Goal: Task Accomplishment & Management: Manage account settings

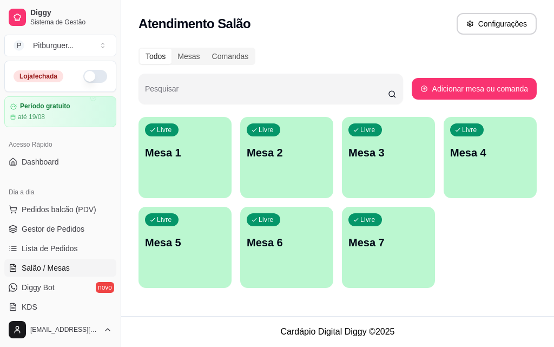
scroll to position [53, 0]
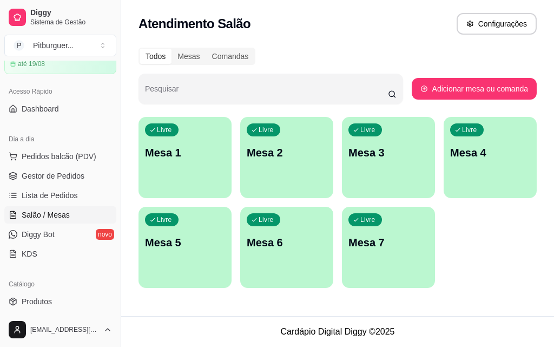
click at [181, 181] on div "Livre Mesa 1" at bounding box center [184, 151] width 93 height 68
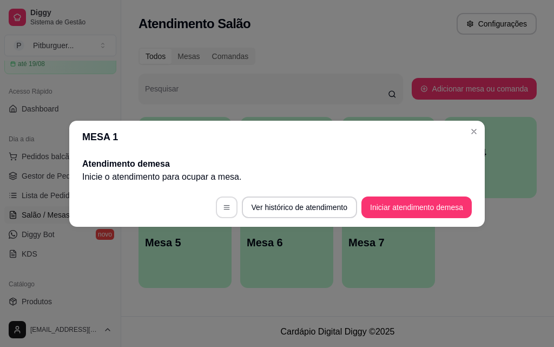
click at [216, 209] on button "button" at bounding box center [227, 207] width 22 height 22
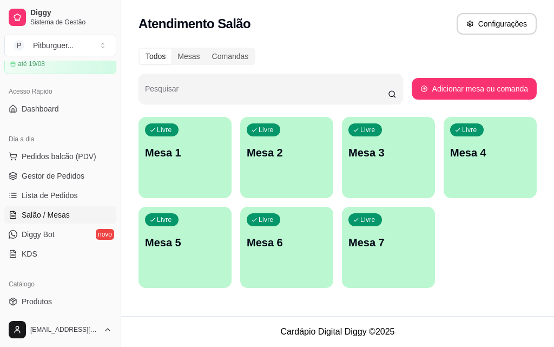
click at [263, 44] on div "Todos Mesas Comandas Pesquisar Adicionar mesa ou comanda Livre Mesa 1 Livre Mes…" at bounding box center [337, 171] width 433 height 260
click at [188, 57] on div "Mesas" at bounding box center [188, 56] width 34 height 15
click at [171, 49] on input "Mesas" at bounding box center [171, 49] width 0 height 0
click at [223, 58] on div "Comandas" at bounding box center [230, 56] width 49 height 15
click at [206, 49] on input "Comandas" at bounding box center [206, 49] width 0 height 0
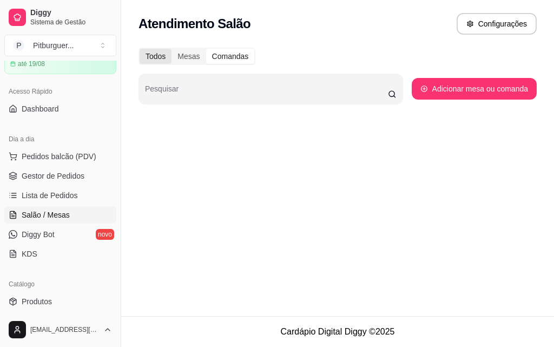
click at [158, 58] on div "Todos" at bounding box center [156, 56] width 32 height 15
click at [140, 49] on input "Todos" at bounding box center [140, 49] width 0 height 0
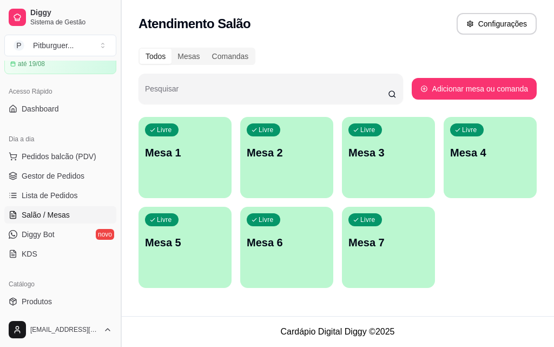
click at [118, 154] on button "Toggle Sidebar" at bounding box center [120, 173] width 9 height 347
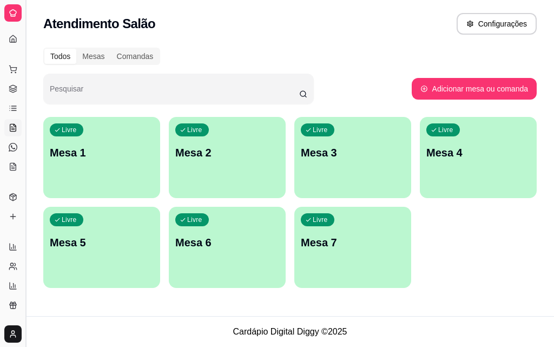
click at [26, 137] on button "Toggle Sidebar" at bounding box center [25, 173] width 9 height 347
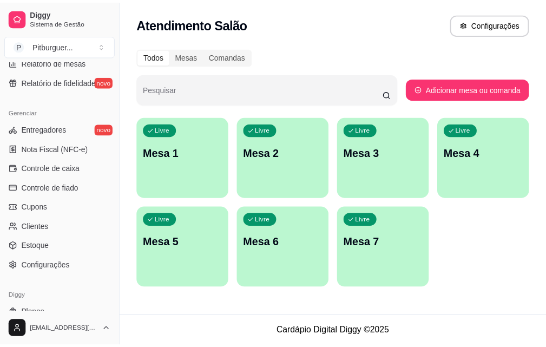
scroll to position [403, 0]
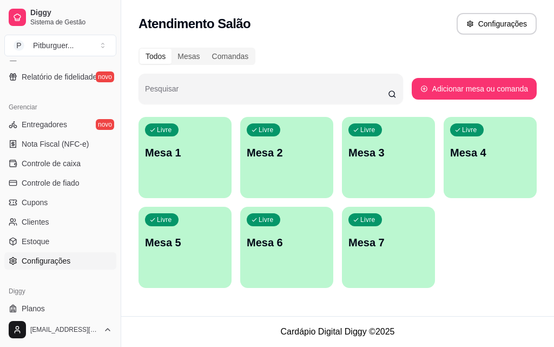
click at [83, 265] on link "Configurações" at bounding box center [60, 260] width 112 height 17
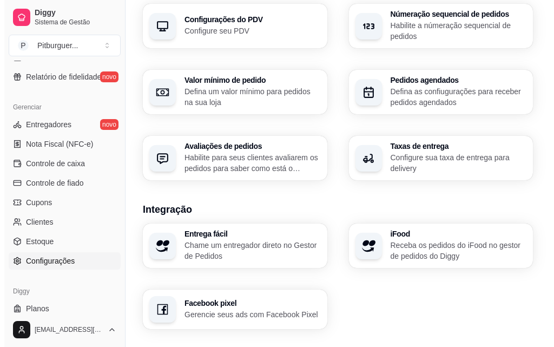
scroll to position [421, 0]
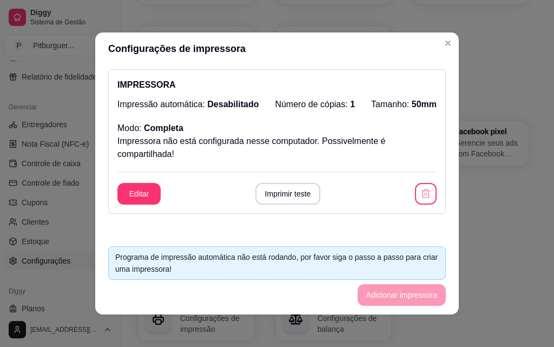
click at [394, 296] on footer "Programa de impressão automática não está rodando, por favor siga o passo a pas…" at bounding box center [276, 275] width 363 height 77
click at [380, 267] on div "Programa de impressão automática não está rodando, por favor siga o passo a pas…" at bounding box center [276, 263] width 323 height 24
click at [260, 242] on footer "Programa de impressão automática não está rodando, por favor siga o passo a pas…" at bounding box center [276, 275] width 363 height 77
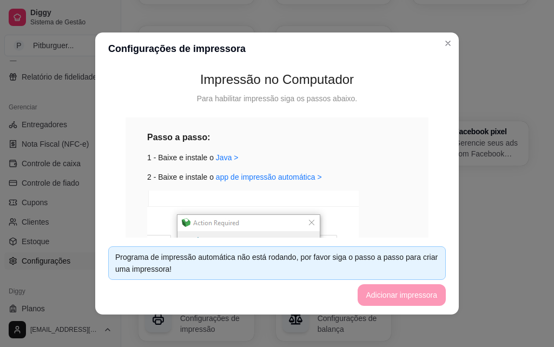
scroll to position [231, 0]
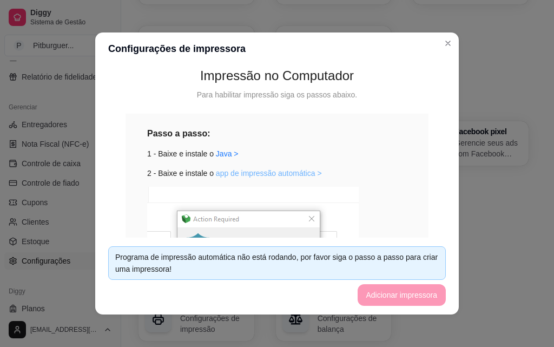
click at [255, 174] on link "app de impressão automática >" at bounding box center [269, 173] width 106 height 9
drag, startPoint x: 396, startPoint y: 245, endPoint x: 359, endPoint y: 269, distance: 44.3
click at [391, 254] on section "Configurações de impressora IMPRESSORA Impressão automática: Desabilitado Númer…" at bounding box center [276, 173] width 363 height 282
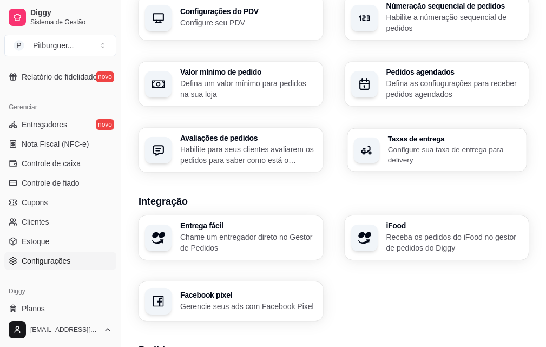
click at [387, 144] on p "Configure sua taxa de entrega para delivery" at bounding box center [453, 154] width 132 height 21
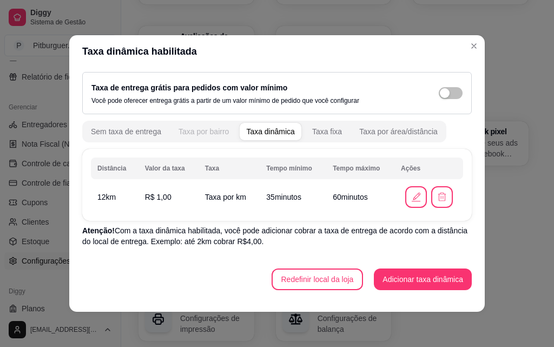
click at [213, 131] on div "Taxa por bairro" at bounding box center [203, 131] width 50 height 11
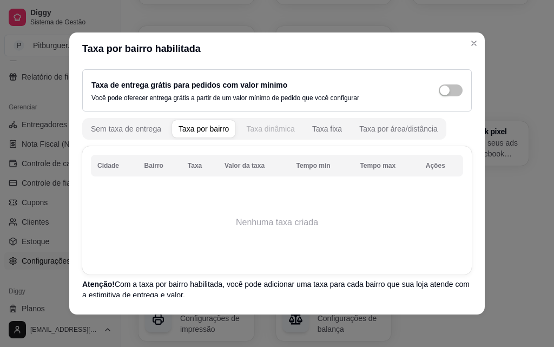
click at [266, 128] on div "Taxa dinâmica" at bounding box center [270, 128] width 49 height 11
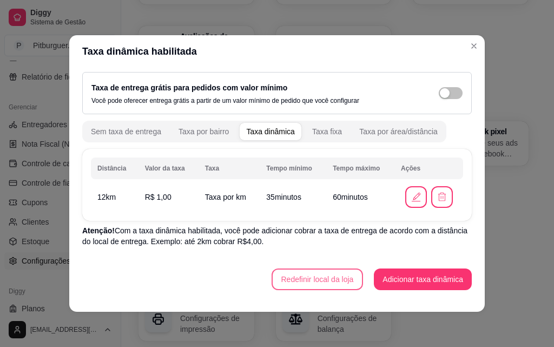
click at [290, 281] on button "Redefinir local da loja" at bounding box center [317, 279] width 92 height 22
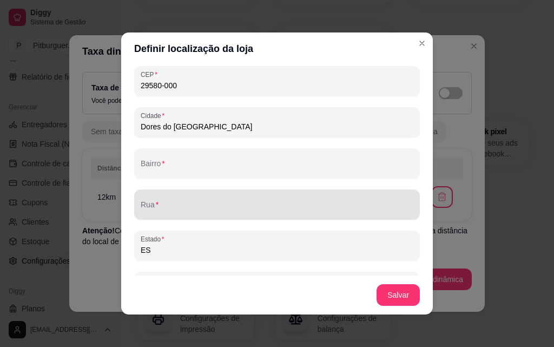
scroll to position [0, 0]
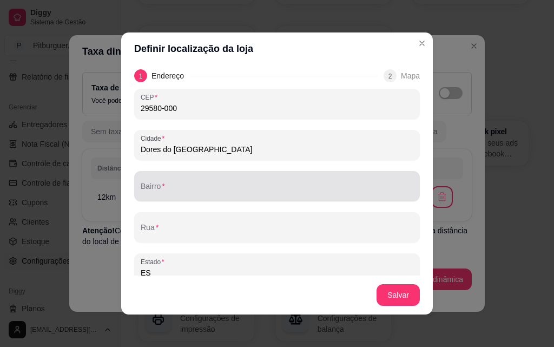
click at [238, 193] on input "Bairro" at bounding box center [277, 190] width 273 height 11
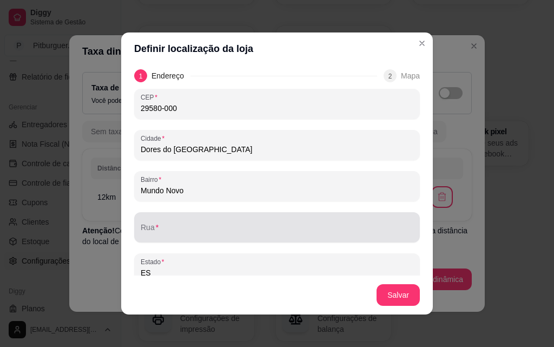
type input "Mundo Novo"
click at [169, 231] on input "Rua" at bounding box center [277, 231] width 273 height 11
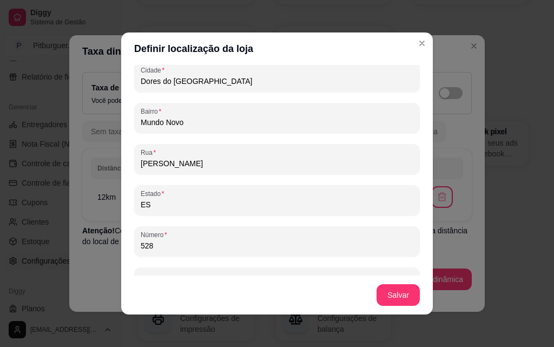
scroll to position [95, 0]
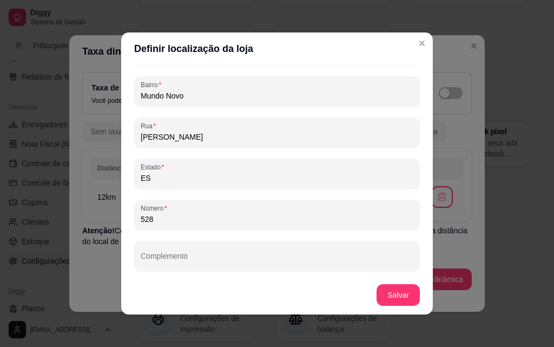
type input "[PERSON_NAME]"
click at [399, 293] on button "Salvar" at bounding box center [398, 294] width 42 height 21
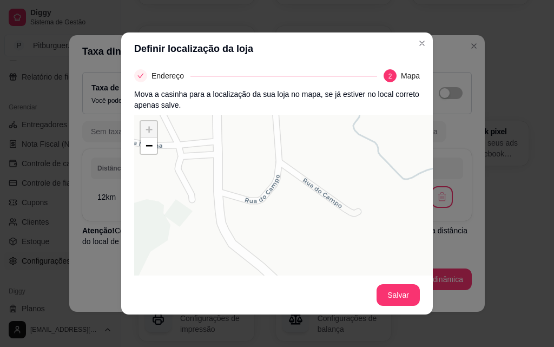
scroll to position [50, 0]
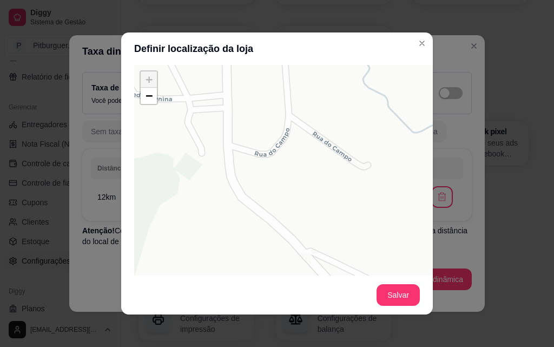
drag, startPoint x: 262, startPoint y: 224, endPoint x: 303, endPoint y: 242, distance: 45.3
click at [303, 242] on div "+ − Leaflet | © OSM & CartoDB" at bounding box center [296, 227] width 324 height 324
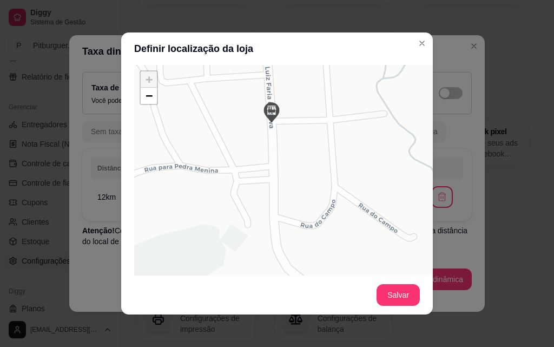
drag, startPoint x: 268, startPoint y: 146, endPoint x: 282, endPoint y: 203, distance: 58.5
click at [282, 203] on div "+ − Leaflet | © OSM & CartoDB" at bounding box center [296, 227] width 324 height 324
drag, startPoint x: 269, startPoint y: 111, endPoint x: 274, endPoint y: 183, distance: 72.6
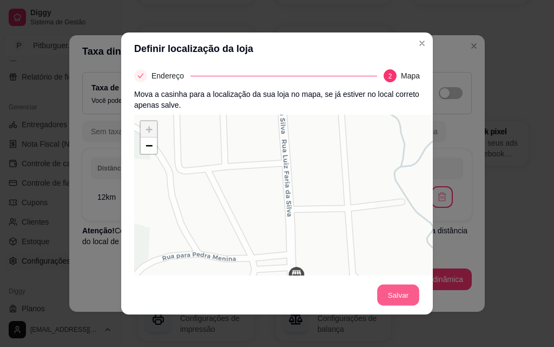
click at [398, 297] on button "Salvar" at bounding box center [398, 294] width 42 height 21
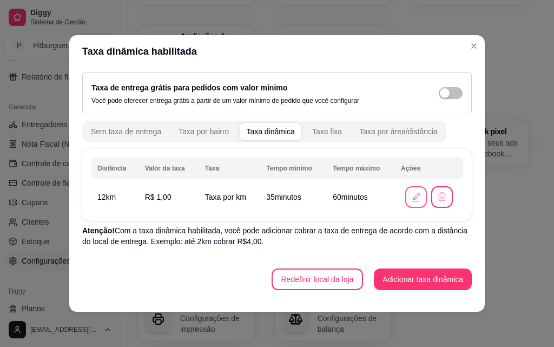
click at [412, 194] on icon "button" at bounding box center [416, 197] width 12 height 12
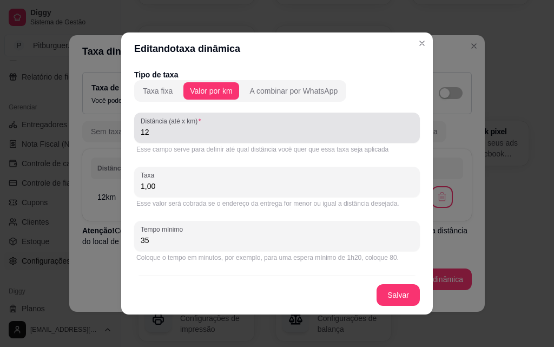
click at [148, 138] on div "Distância (até x km) 12" at bounding box center [277, 127] width 286 height 30
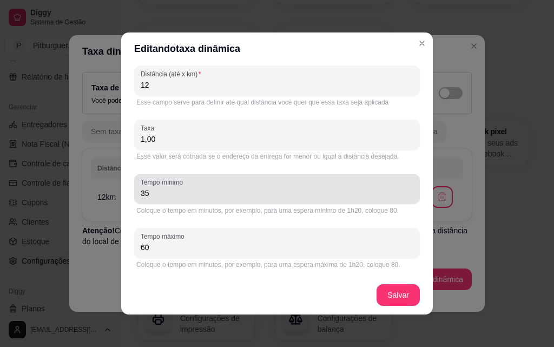
scroll to position [2, 0]
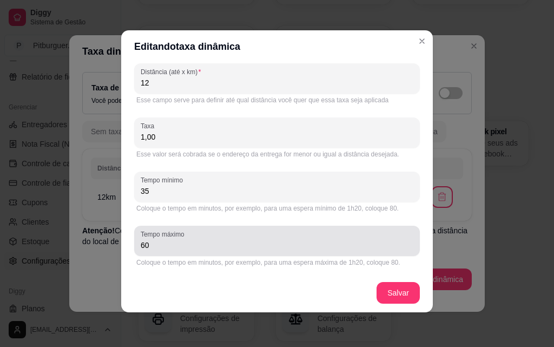
click at [155, 253] on div "Tempo máximo 60" at bounding box center [277, 241] width 286 height 30
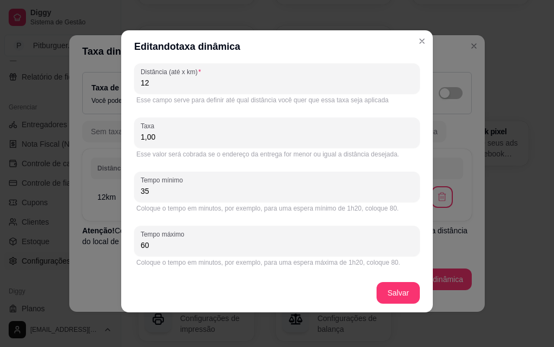
type input "6"
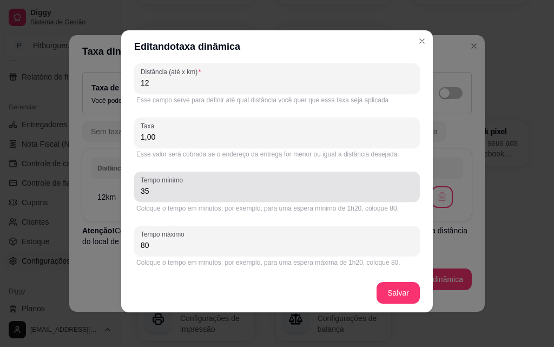
type input "80"
click at [163, 195] on input "35" at bounding box center [277, 190] width 273 height 11
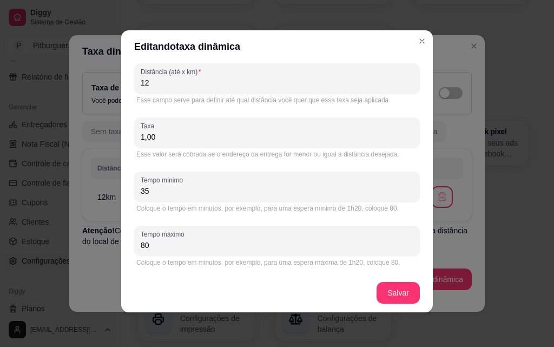
type input "3"
type input "40"
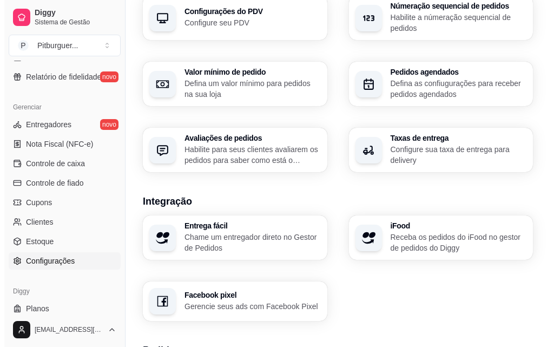
scroll to position [451, 0]
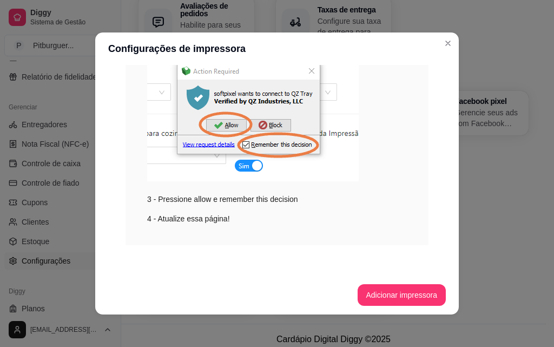
scroll to position [2, 0]
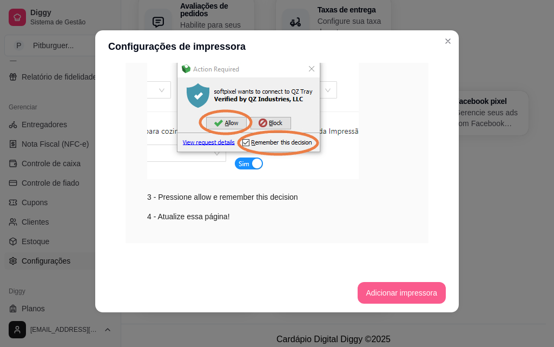
click at [401, 294] on button "Adicionar impressora" at bounding box center [401, 293] width 89 height 22
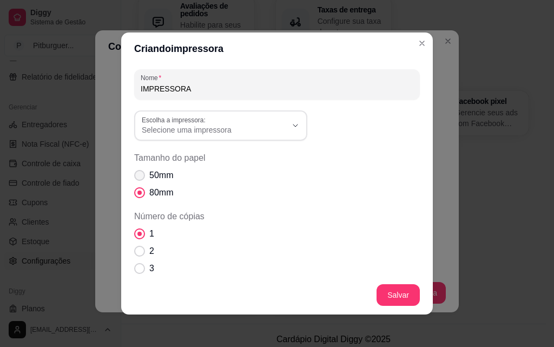
click at [138, 175] on span "Tamanho do papel" at bounding box center [139, 175] width 11 height 11
click at [138, 177] on input "50mm" at bounding box center [137, 180] width 7 height 7
radio input "true"
click at [177, 134] on span "Selecione uma impressora" at bounding box center [214, 129] width 145 height 11
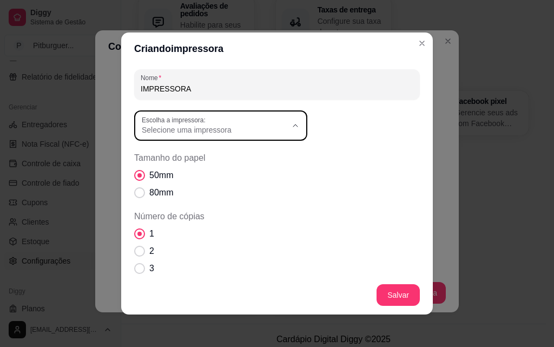
click at [192, 229] on span "POS58 [TECHNICAL_ID]" at bounding box center [211, 226] width 139 height 10
type input "POS58 [TECHNICAL_ID]"
select select "POS58 [TECHNICAL_ID]"
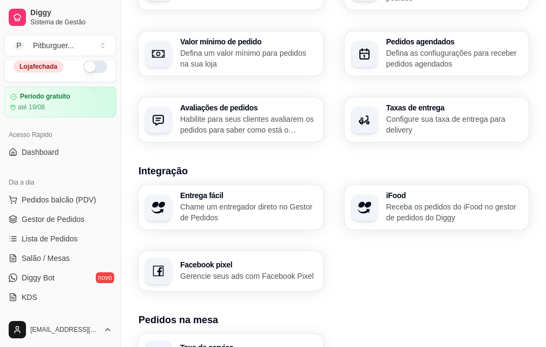
scroll to position [0, 0]
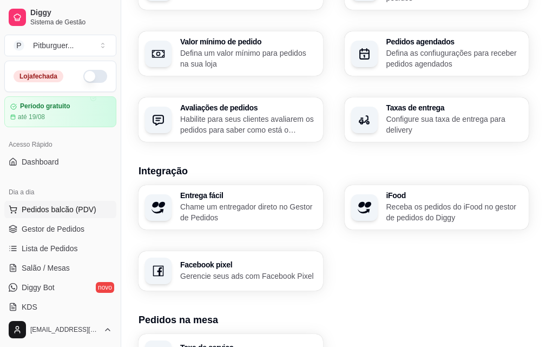
click at [52, 212] on span "Pedidos balcão (PDV)" at bounding box center [59, 209] width 75 height 11
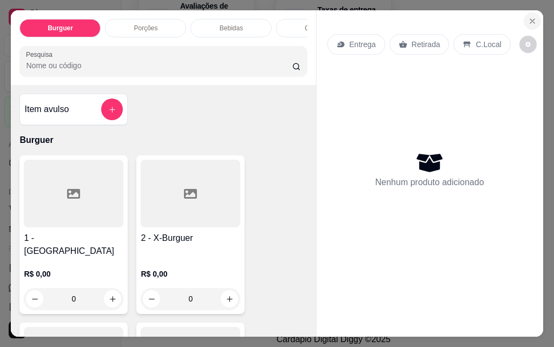
click at [531, 17] on icon "Close" at bounding box center [532, 21] width 9 height 9
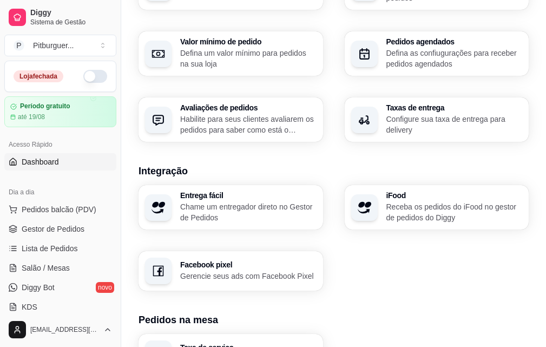
click at [26, 161] on span "Dashboard" at bounding box center [40, 161] width 37 height 11
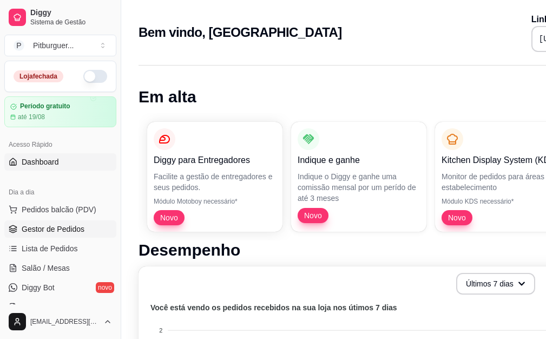
click at [68, 230] on span "Gestor de Pedidos" at bounding box center [53, 228] width 63 height 11
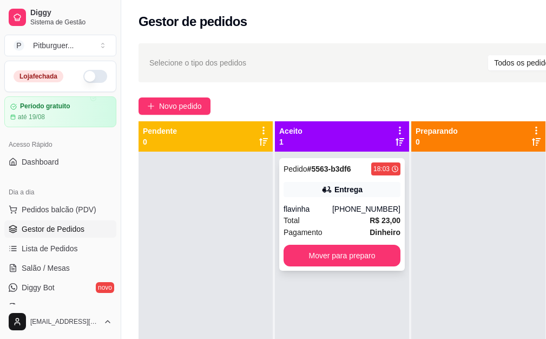
click at [330, 185] on icon at bounding box center [326, 189] width 11 height 11
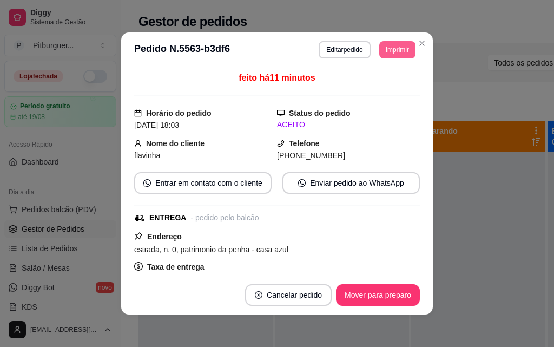
click at [394, 42] on button "Imprimir" at bounding box center [397, 49] width 36 height 17
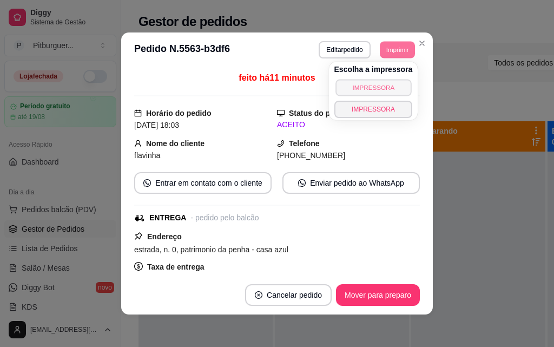
click at [380, 90] on button "IMPRESSORA" at bounding box center [373, 87] width 76 height 17
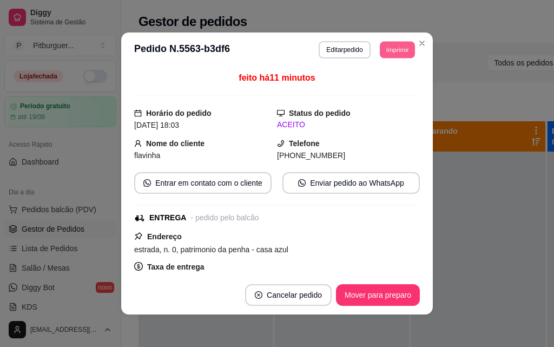
click at [396, 52] on button "Imprimir" at bounding box center [397, 49] width 35 height 17
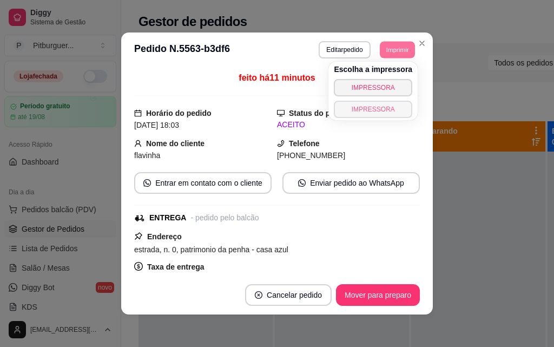
click at [380, 114] on button "IMPRESSORA" at bounding box center [373, 109] width 78 height 17
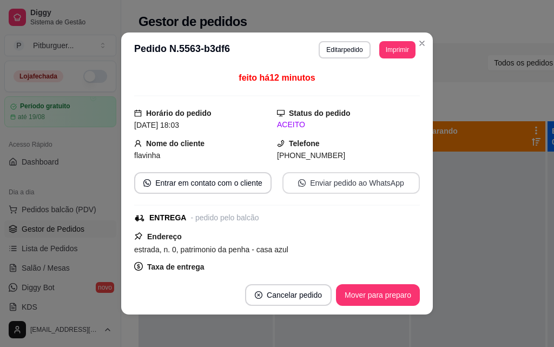
click at [382, 184] on button "Enviar pedido ao WhatsApp" at bounding box center [350, 183] width 137 height 22
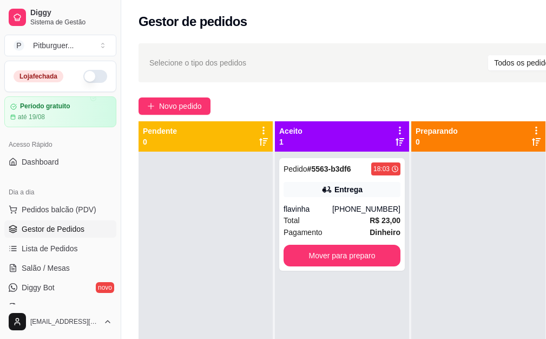
click at [230, 216] on div at bounding box center [205, 320] width 134 height 339
click at [118, 10] on button "Toggle Sidebar" at bounding box center [120, 169] width 9 height 339
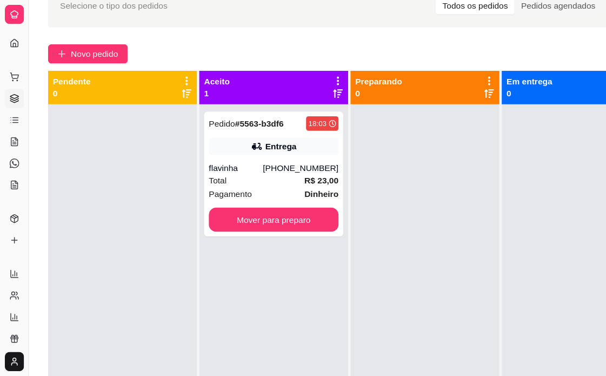
scroll to position [57, 0]
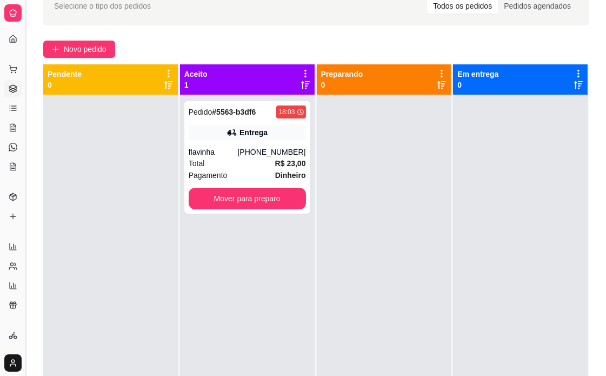
click at [23, 20] on button "Toggle Sidebar" at bounding box center [25, 188] width 9 height 376
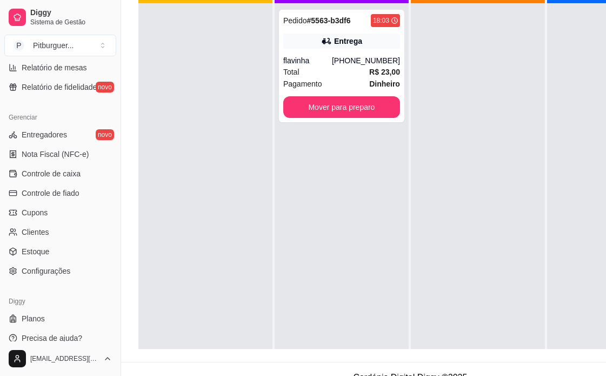
scroll to position [174, 0]
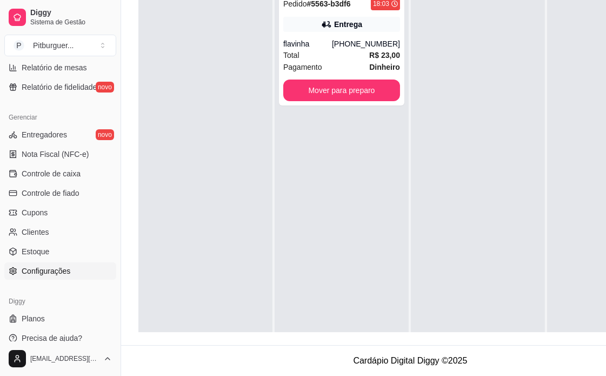
click at [74, 270] on link "Configurações" at bounding box center [60, 270] width 112 height 17
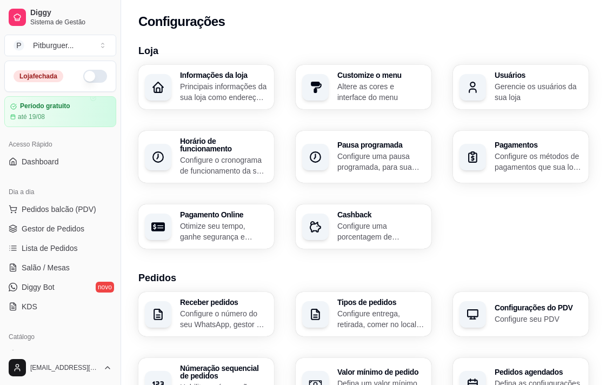
click at [230, 241] on div "Loja Informações da loja Principais informações da sua loja como endereço, nome…" at bounding box center [363, 390] width 450 height 695
click at [228, 224] on p "Otimize seu tempo, ganhe segurança e praticidade" at bounding box center [224, 232] width 88 height 22
select select "4.98"
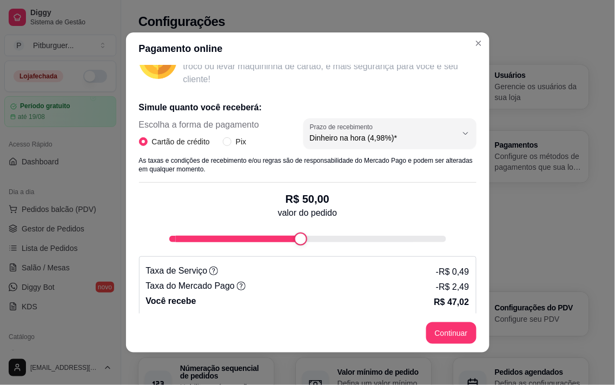
scroll to position [187, 0]
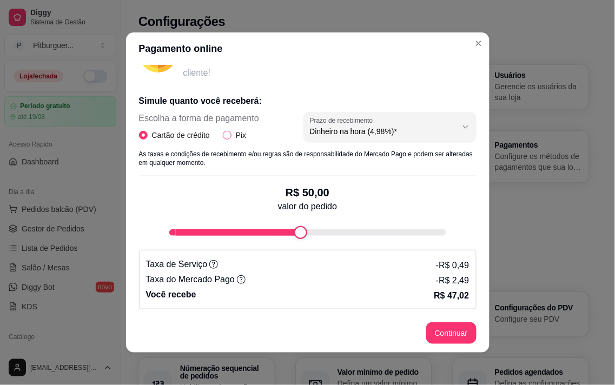
click at [231, 134] on span "Pix" at bounding box center [240, 135] width 19 height 12
click at [227, 134] on input "Pix" at bounding box center [227, 135] width 9 height 9
radio input "true"
radio input "false"
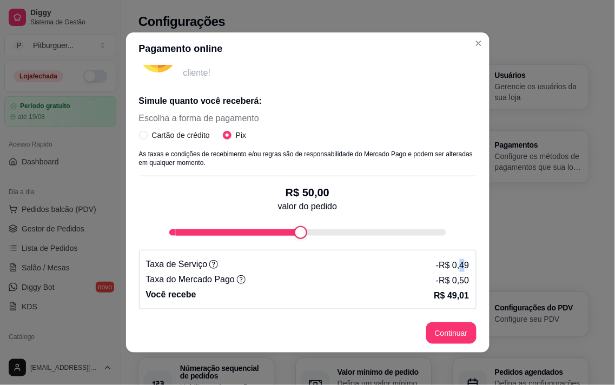
click at [451, 265] on p "- R$ 0,49" at bounding box center [452, 265] width 33 height 13
drag, startPoint x: 442, startPoint y: 279, endPoint x: 452, endPoint y: 279, distance: 10.3
click at [452, 279] on p "- R$ 0,50" at bounding box center [452, 280] width 33 height 13
click at [455, 226] on div "R$ 100,00 valor do pedido" at bounding box center [307, 207] width 337 height 63
type input "50"
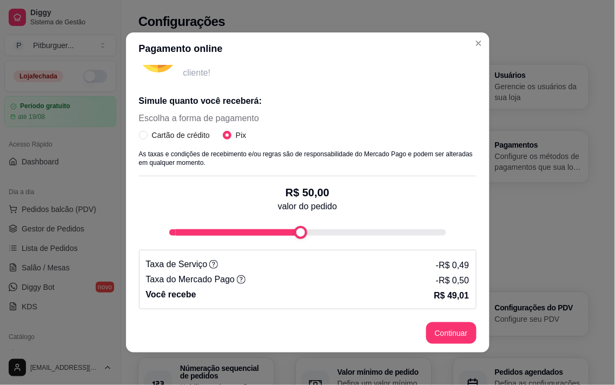
click at [288, 269] on div "Simule quanto você receberá: Escolha a forma de pagamento Cartão de crédito Pix…" at bounding box center [307, 197] width 337 height 223
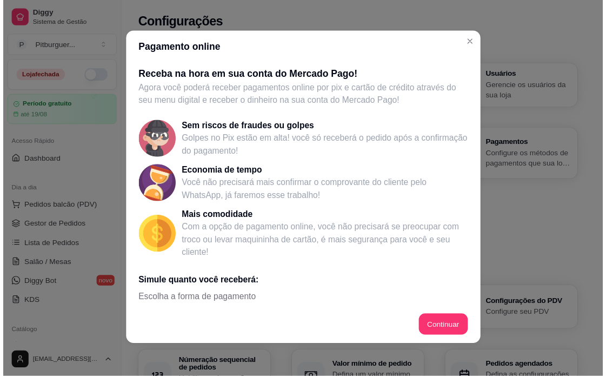
scroll to position [2, 0]
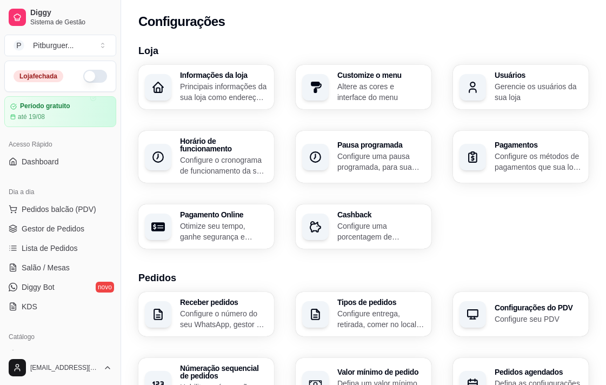
click at [499, 240] on div "Informações da loja Principais informações da sua loja como endereço, nome e ma…" at bounding box center [363, 157] width 450 height 184
click at [22, 251] on link "Lista de Pedidos" at bounding box center [60, 248] width 112 height 17
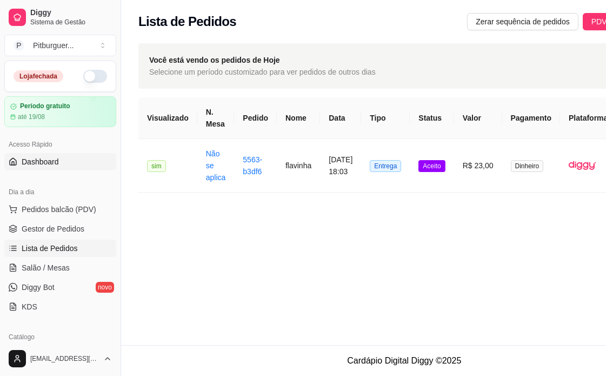
click at [77, 160] on link "Dashboard" at bounding box center [60, 161] width 112 height 17
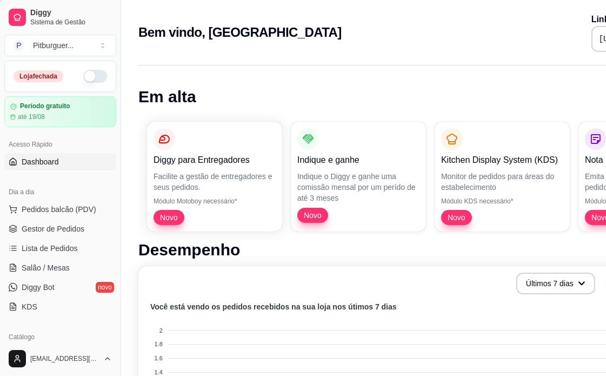
click at [88, 73] on button "button" at bounding box center [95, 76] width 24 height 13
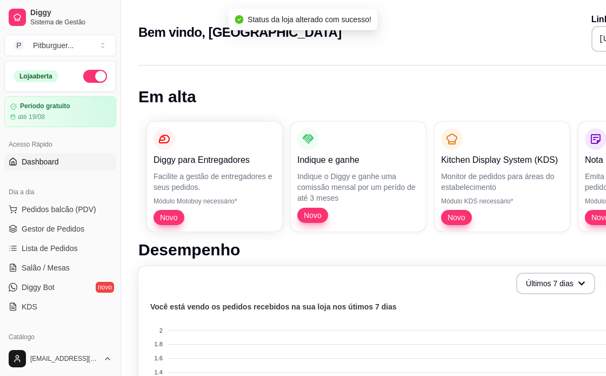
drag, startPoint x: 117, startPoint y: 112, endPoint x: 115, endPoint y: 122, distance: 9.9
click at [115, 122] on div "Diggy Sistema de Gestão P Pitburguer ... Loja aberta Período gratuito até 19/08…" at bounding box center [60, 188] width 121 height 376
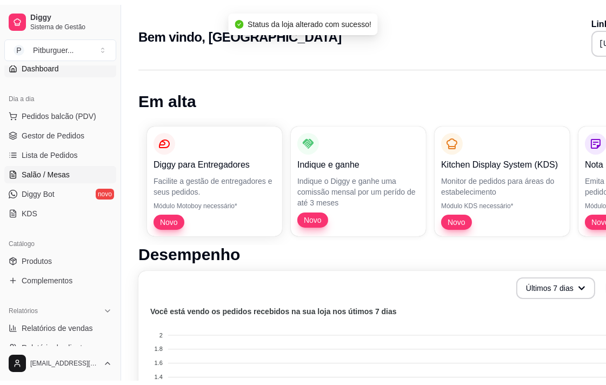
scroll to position [102, 0]
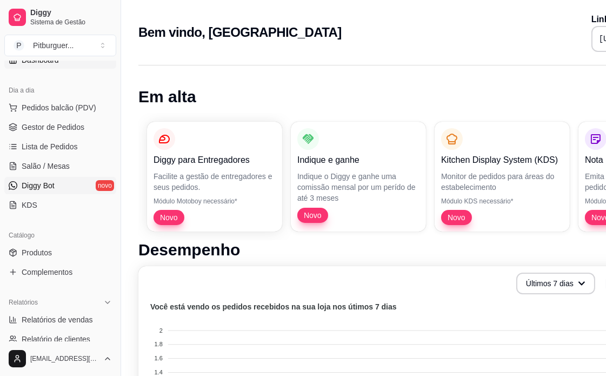
click at [72, 183] on link "Diggy Bot novo" at bounding box center [60, 185] width 112 height 17
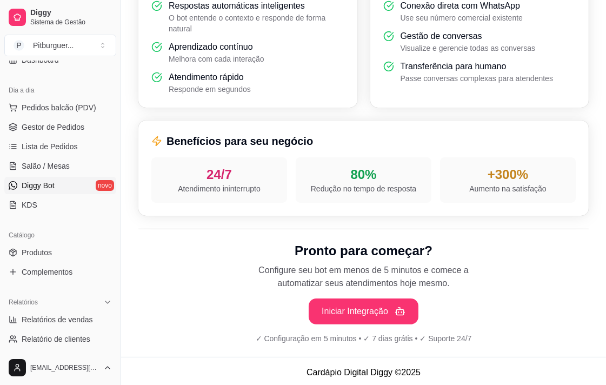
scroll to position [379, 0]
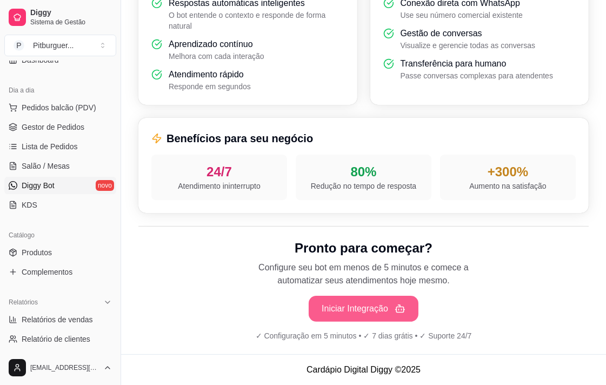
click at [369, 312] on button "Iniciar Integração" at bounding box center [364, 309] width 110 height 26
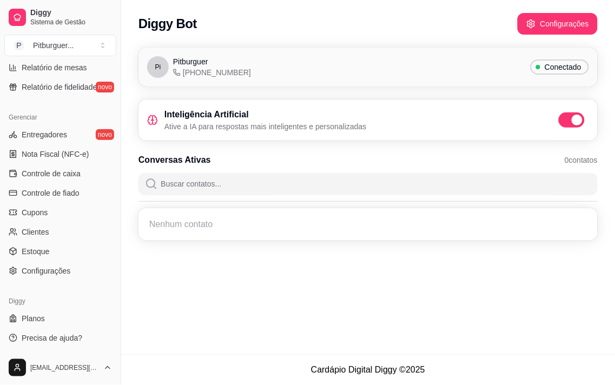
scroll to position [0, 0]
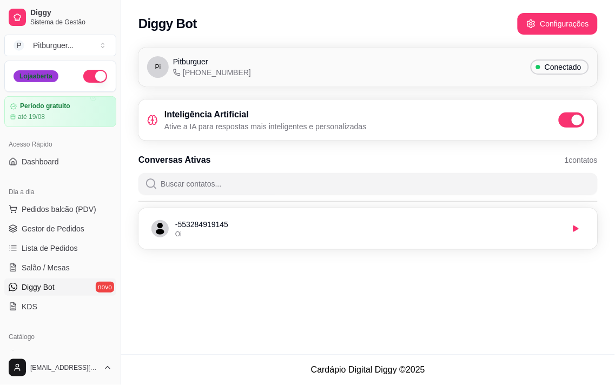
click at [50, 78] on div "Loja aberta" at bounding box center [36, 76] width 45 height 12
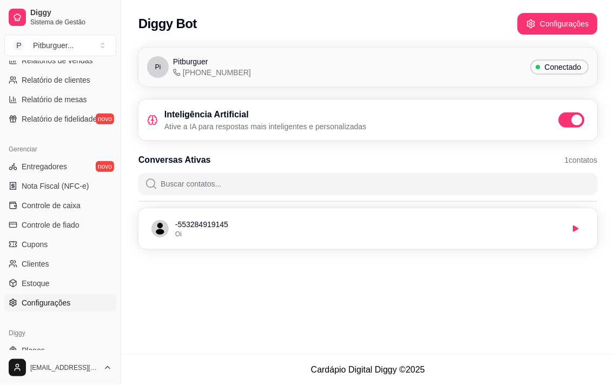
scroll to position [365, 0]
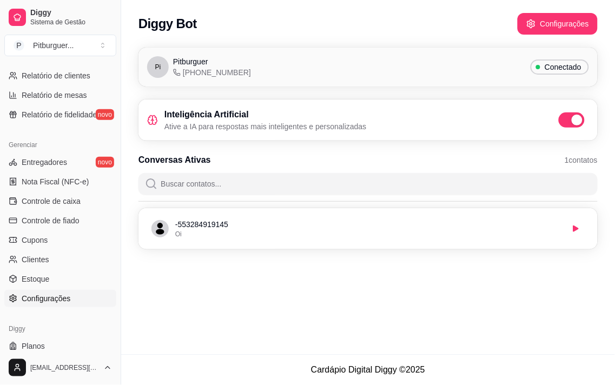
click at [85, 290] on link "Configurações" at bounding box center [60, 298] width 112 height 17
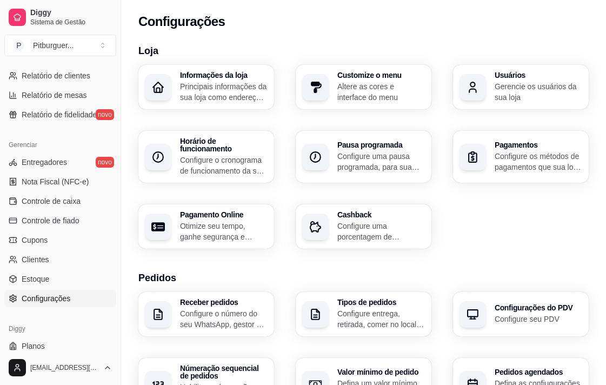
click at [221, 155] on p "Configure o cronograma de funcionamento da sua loja" at bounding box center [224, 166] width 88 height 22
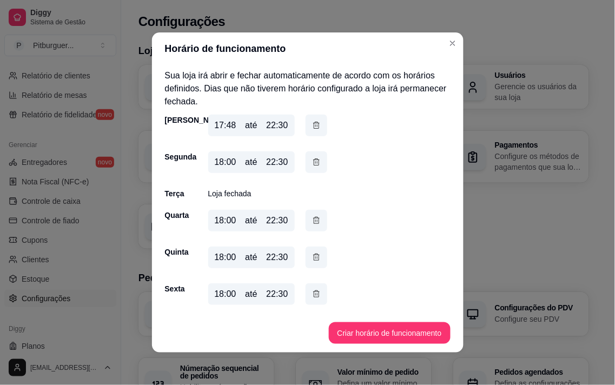
click at [244, 195] on p "Loja fechada" at bounding box center [229, 193] width 43 height 11
click at [364, 333] on button "Criar horário de funcionamento" at bounding box center [390, 333] width 122 height 22
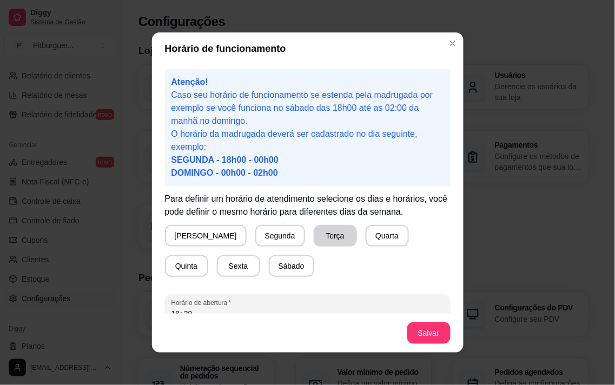
click at [314, 231] on button "Terça" at bounding box center [335, 236] width 43 height 22
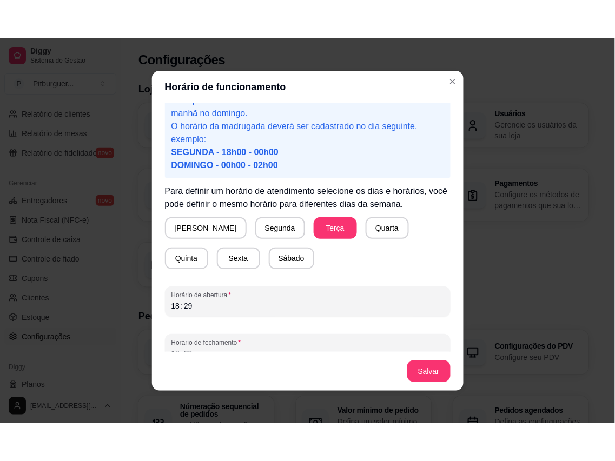
scroll to position [62, 0]
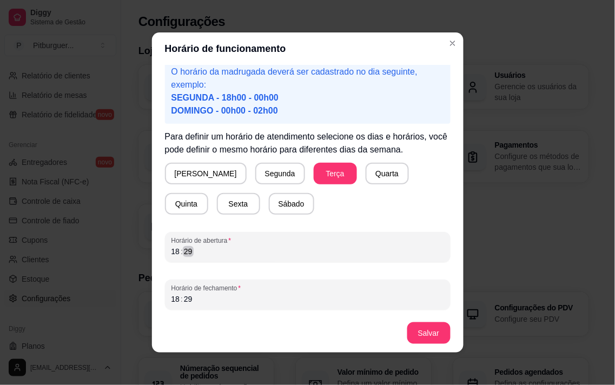
click at [251, 253] on div "18 : 29" at bounding box center [307, 251] width 273 height 13
click at [173, 295] on div "18" at bounding box center [175, 299] width 11 height 11
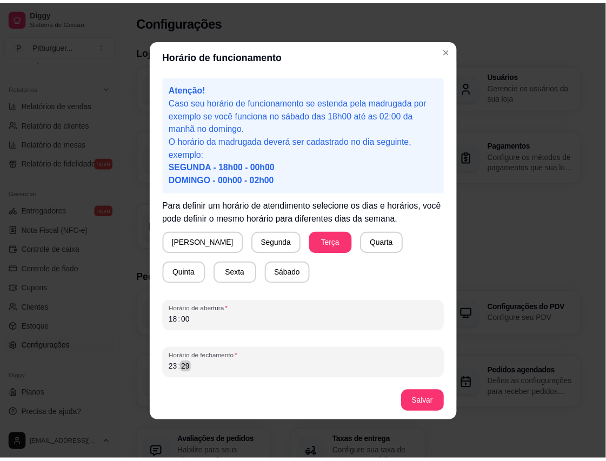
scroll to position [0, 0]
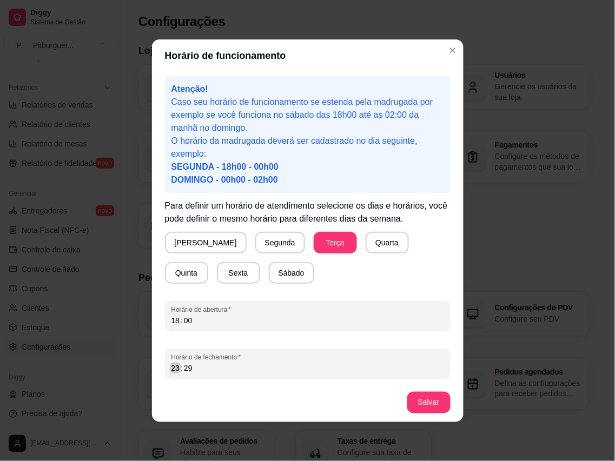
click at [180, 346] on div ":" at bounding box center [182, 368] width 4 height 11
click at [437, 346] on button "Salvar" at bounding box center [428, 403] width 43 height 22
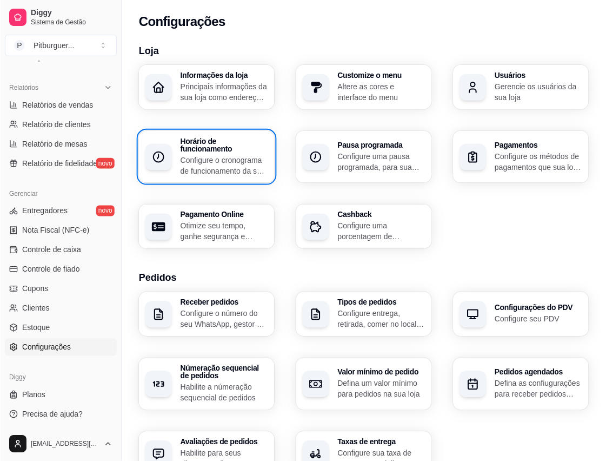
scroll to position [317, 0]
